Goal: Complete application form

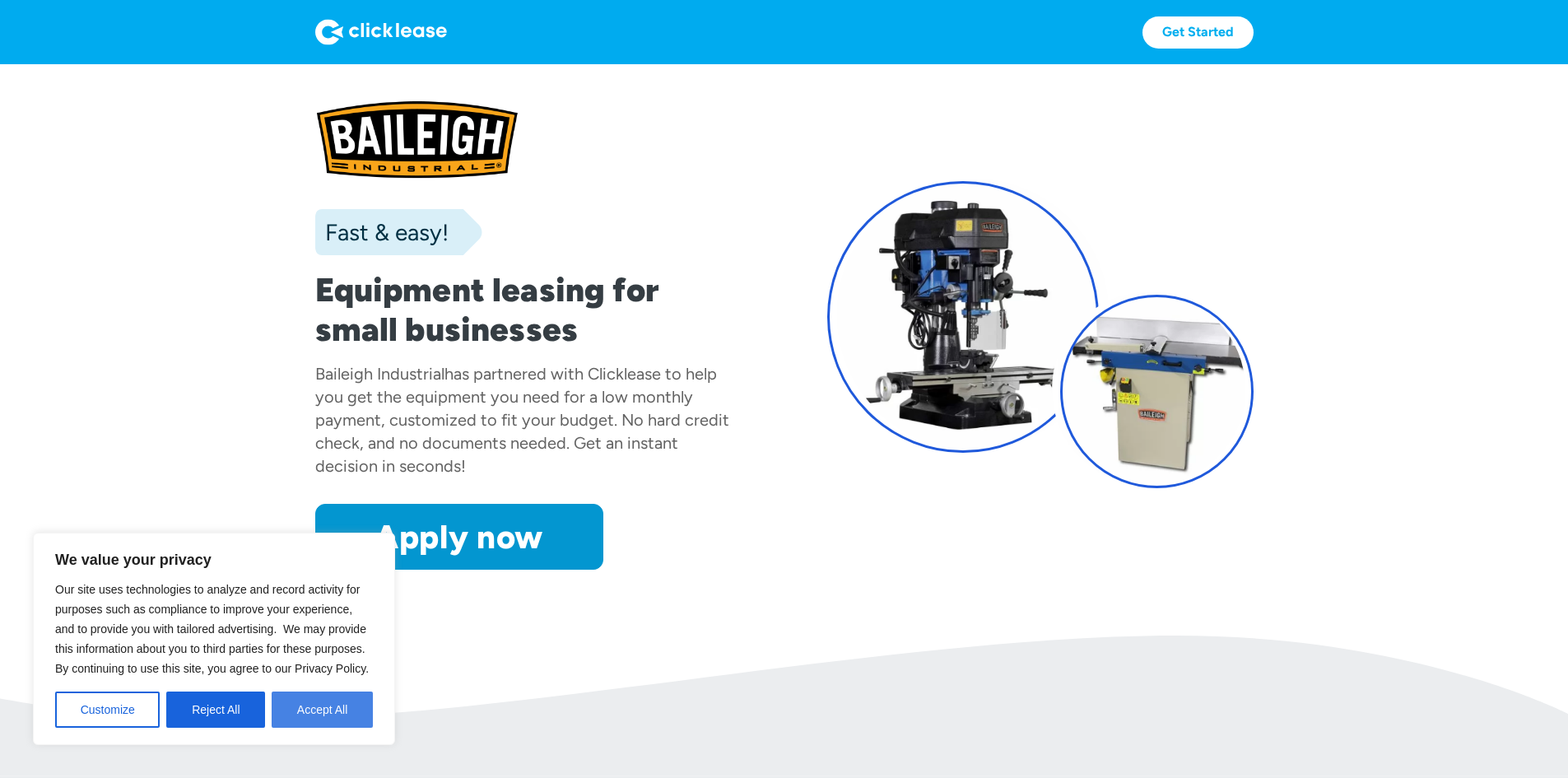
click at [282, 700] on button "Accept All" at bounding box center [322, 709] width 102 height 36
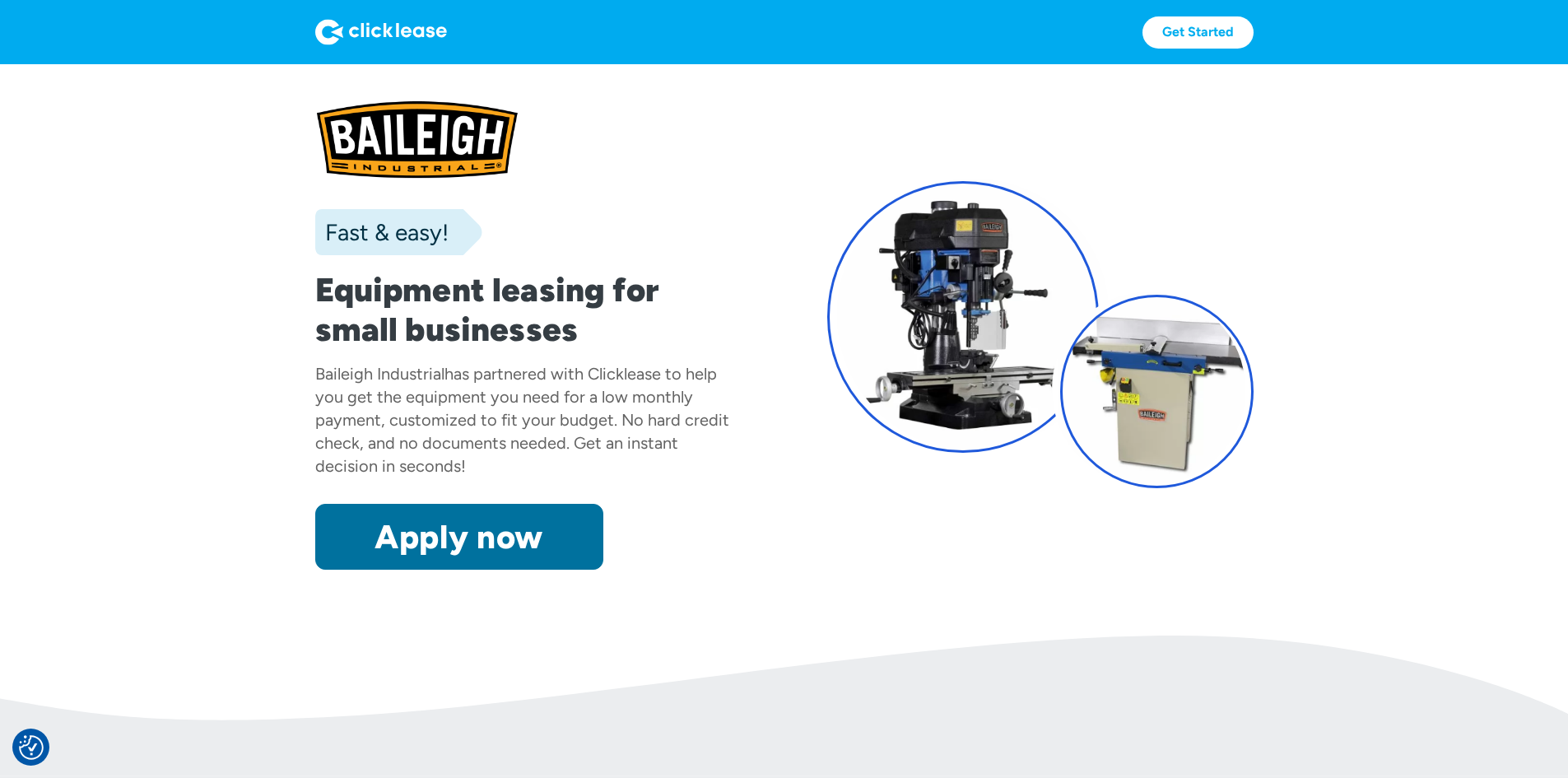
click at [355, 570] on link "Apply now" at bounding box center [459, 537] width 288 height 66
